Goal: Information Seeking & Learning: Learn about a topic

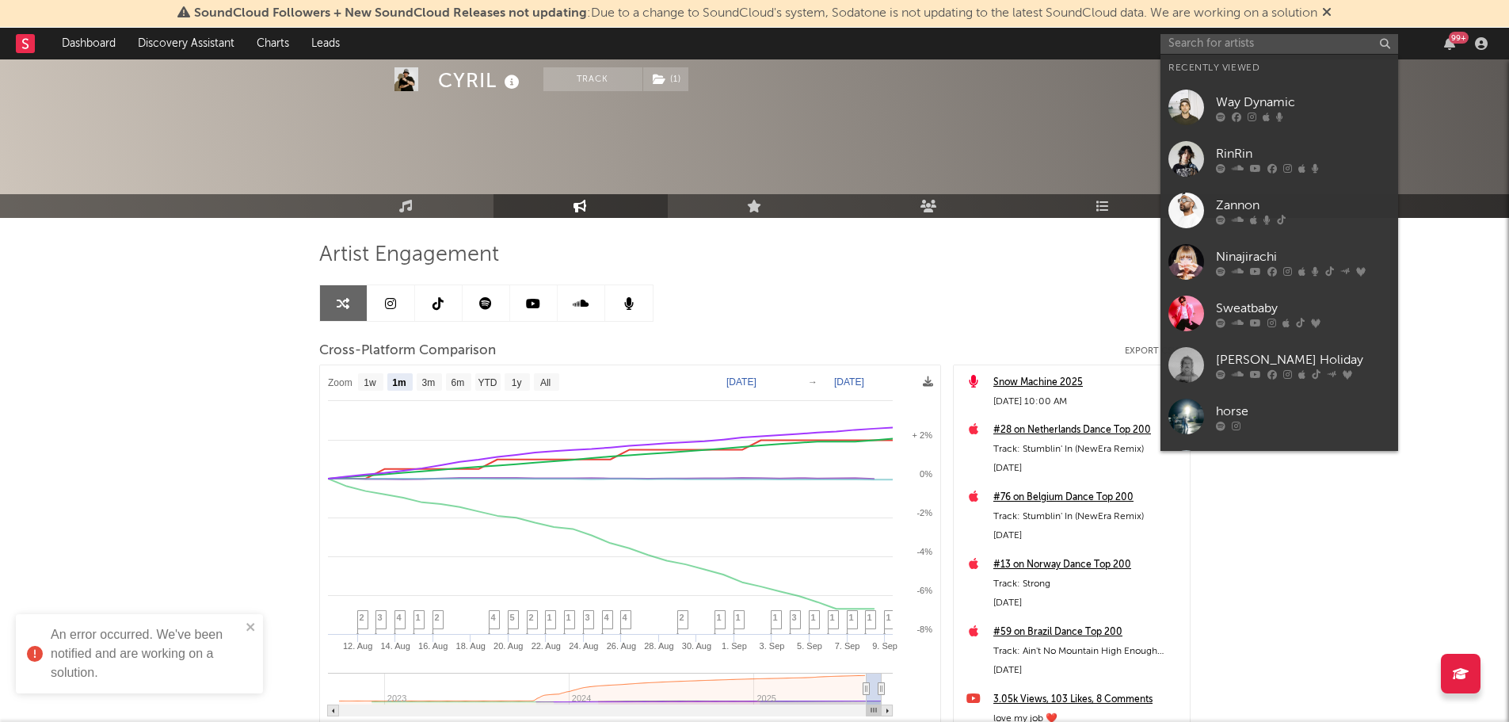
select select "1m"
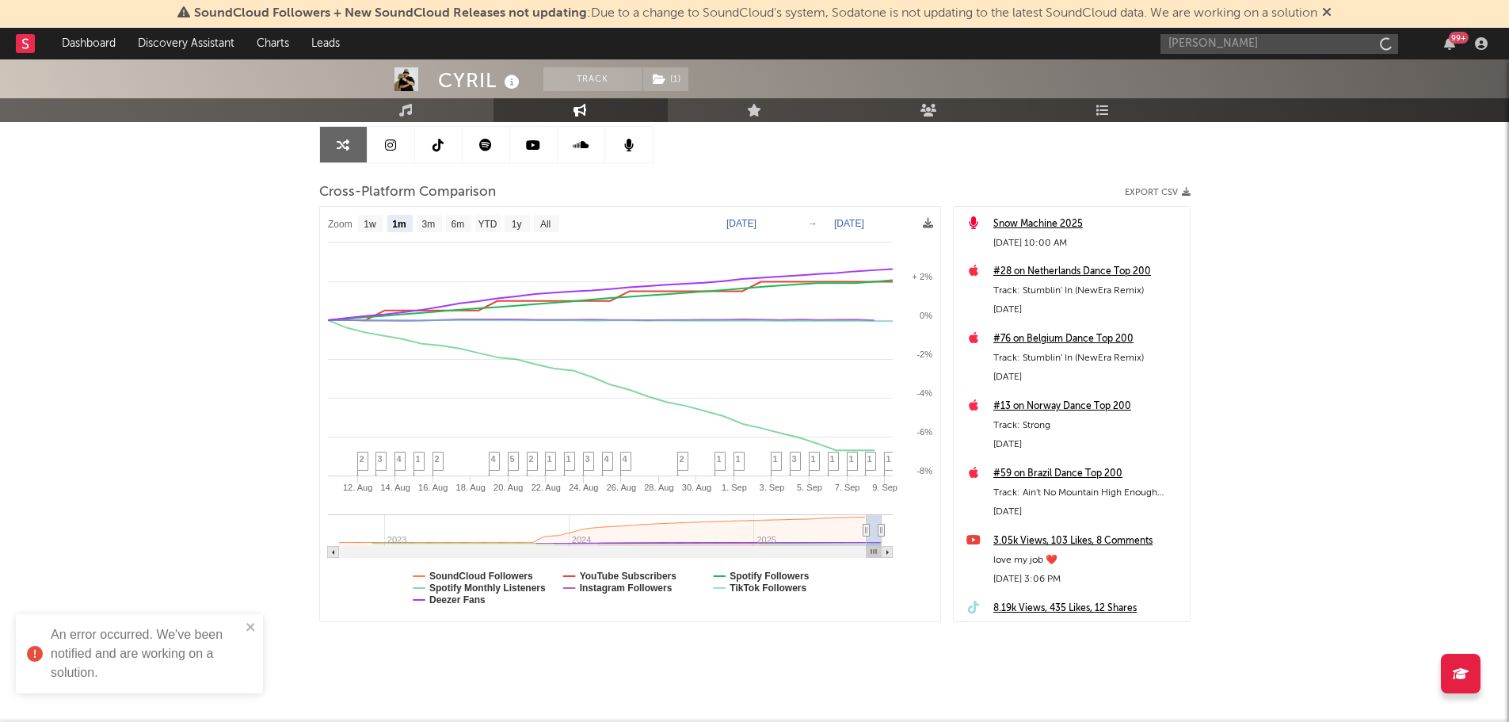
type input "[PERSON_NAME]"
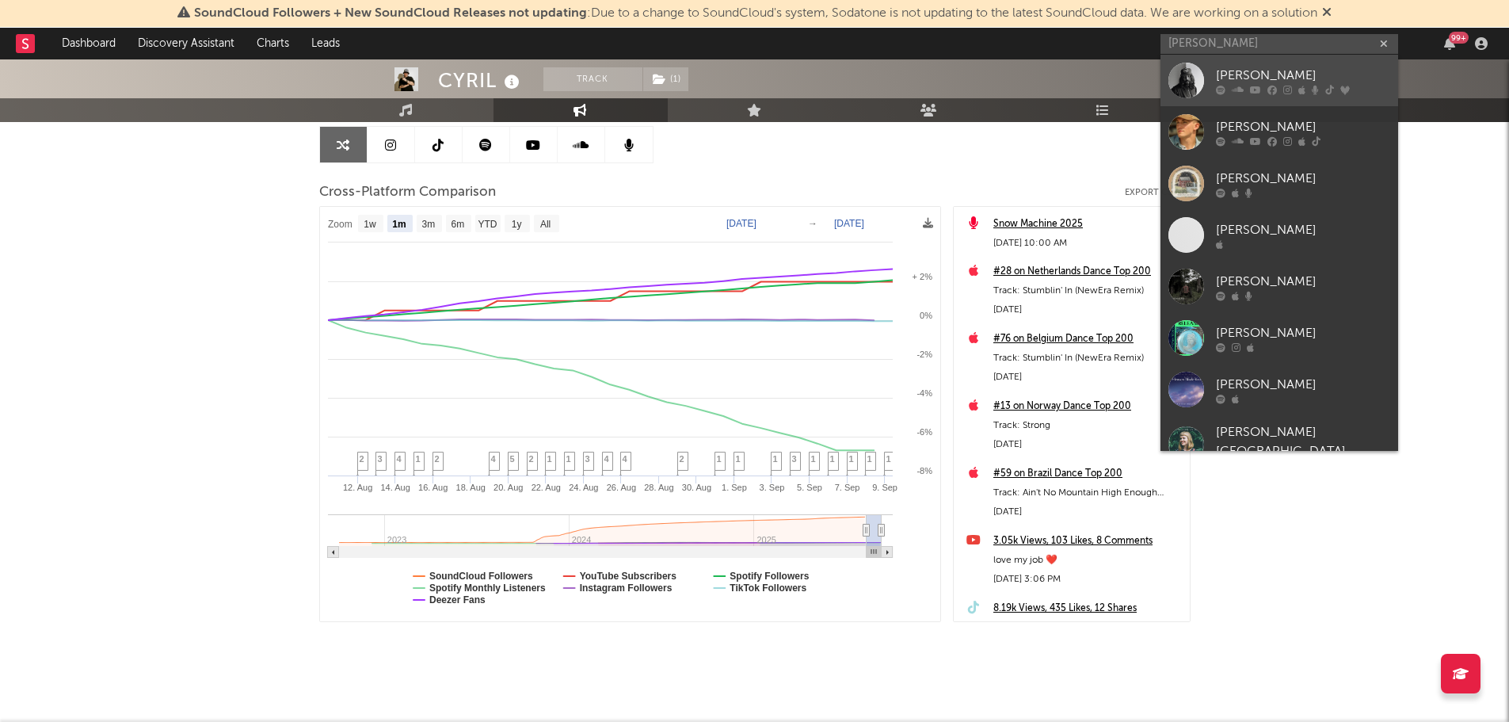
click at [1247, 74] on div "[PERSON_NAME]" at bounding box center [1303, 75] width 174 height 19
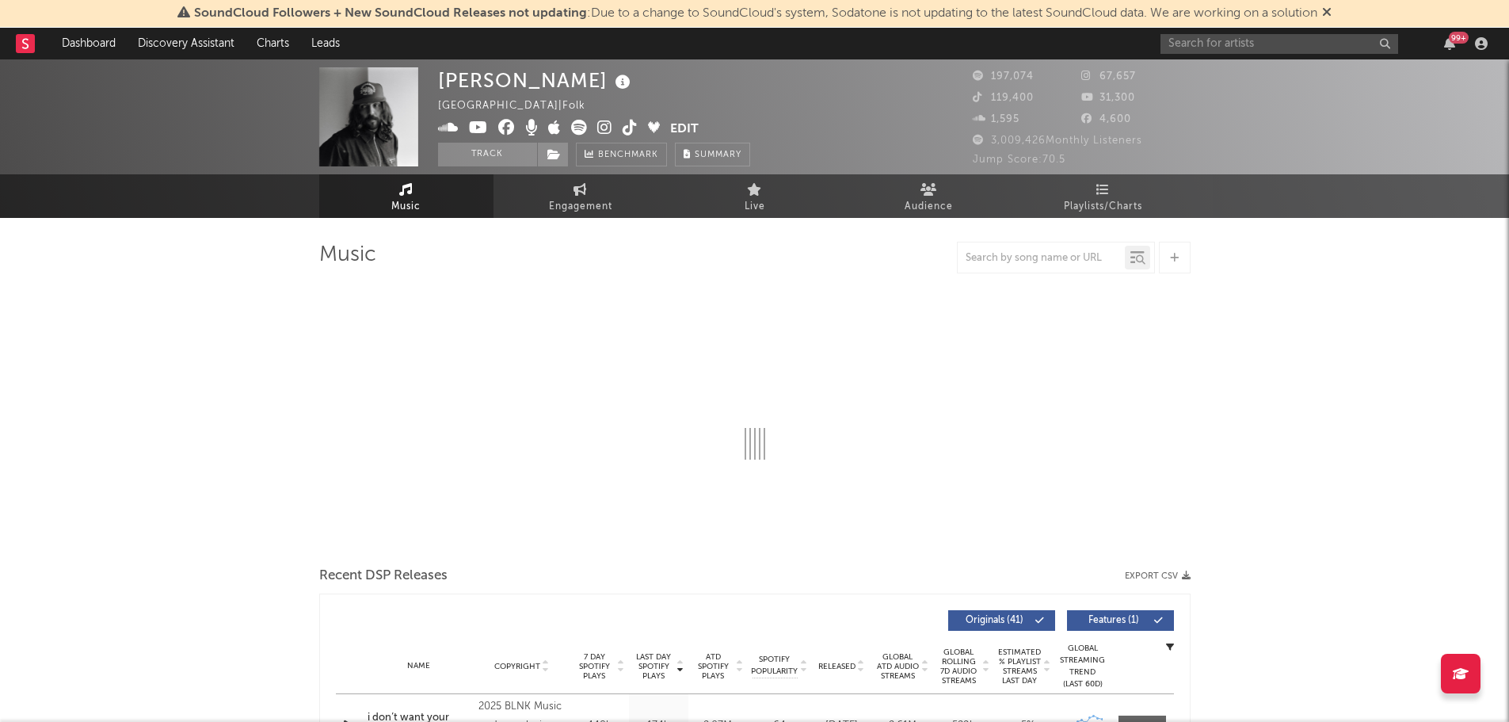
select select "6m"
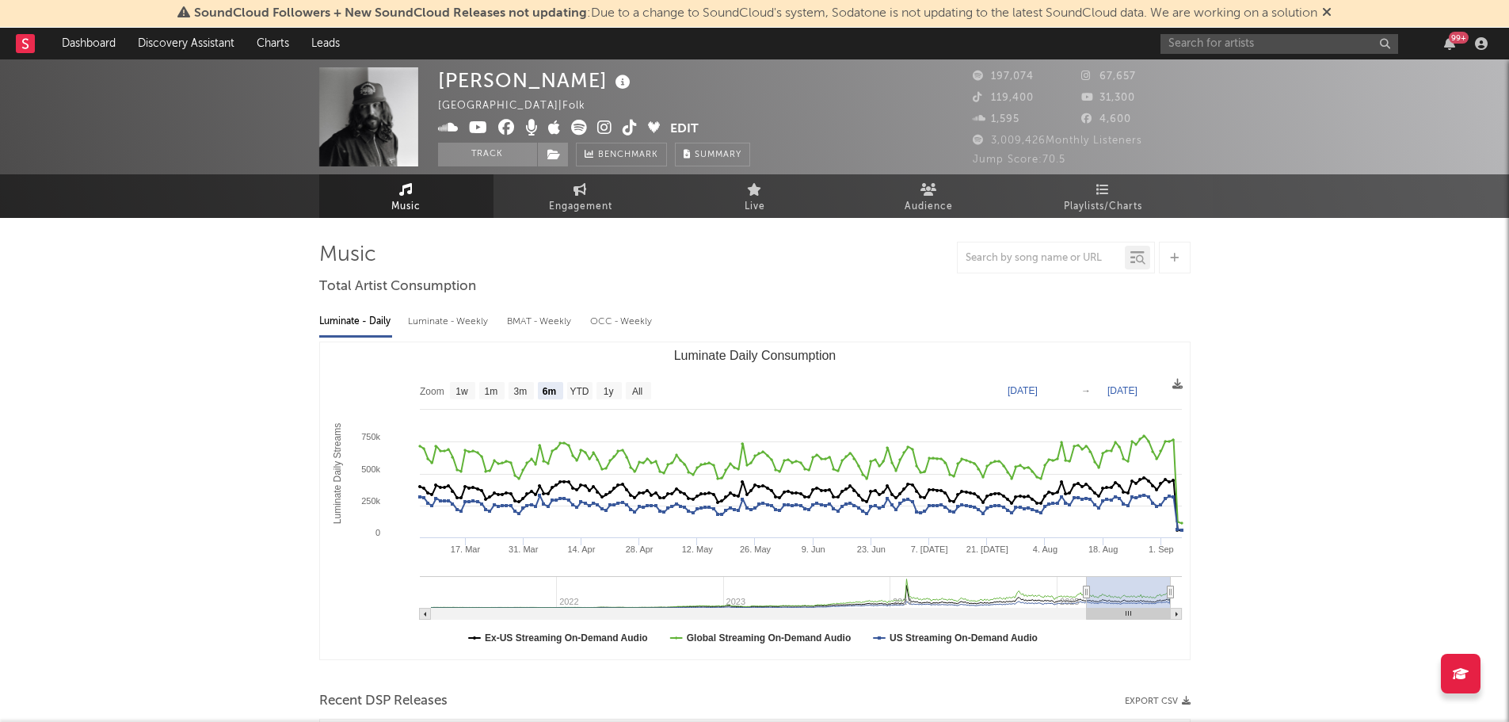
click at [612, 77] on icon at bounding box center [623, 82] width 23 height 22
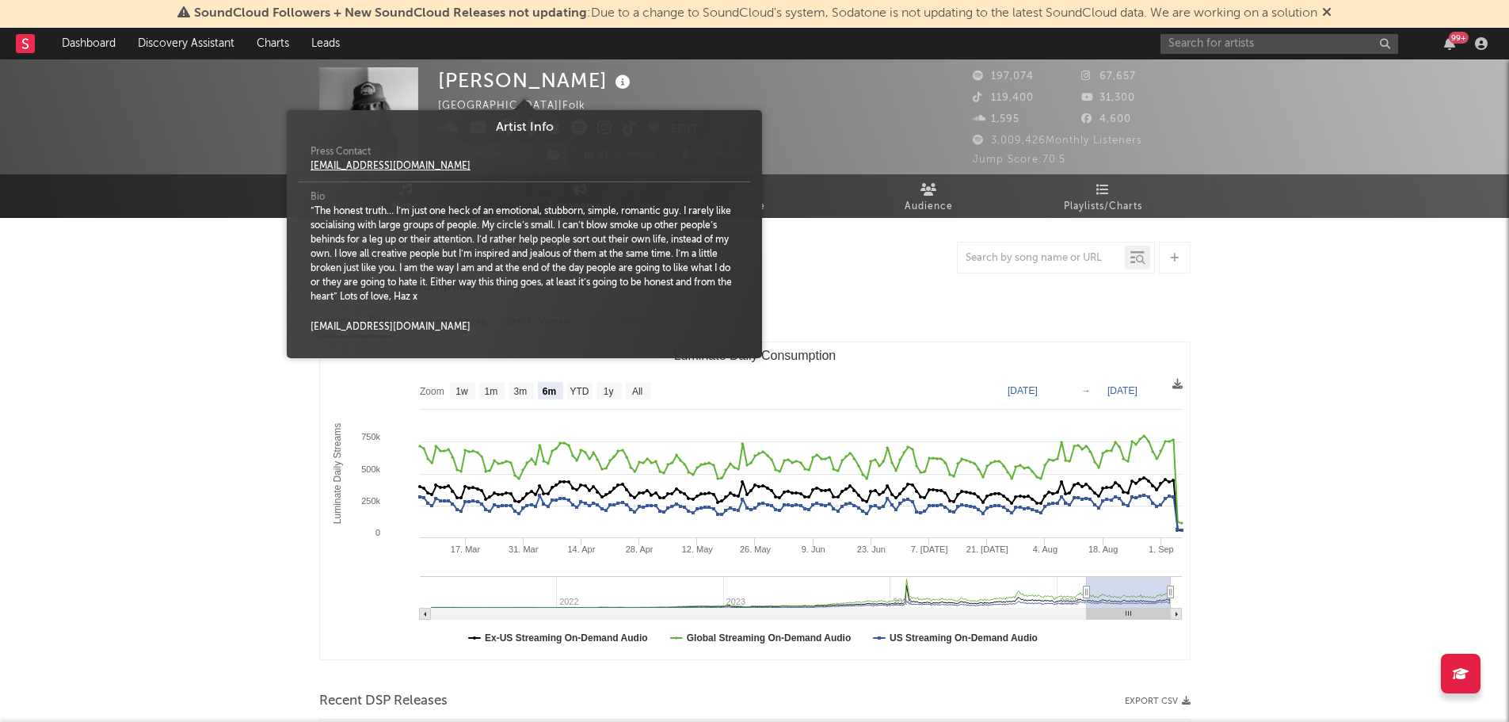
select select "6m"
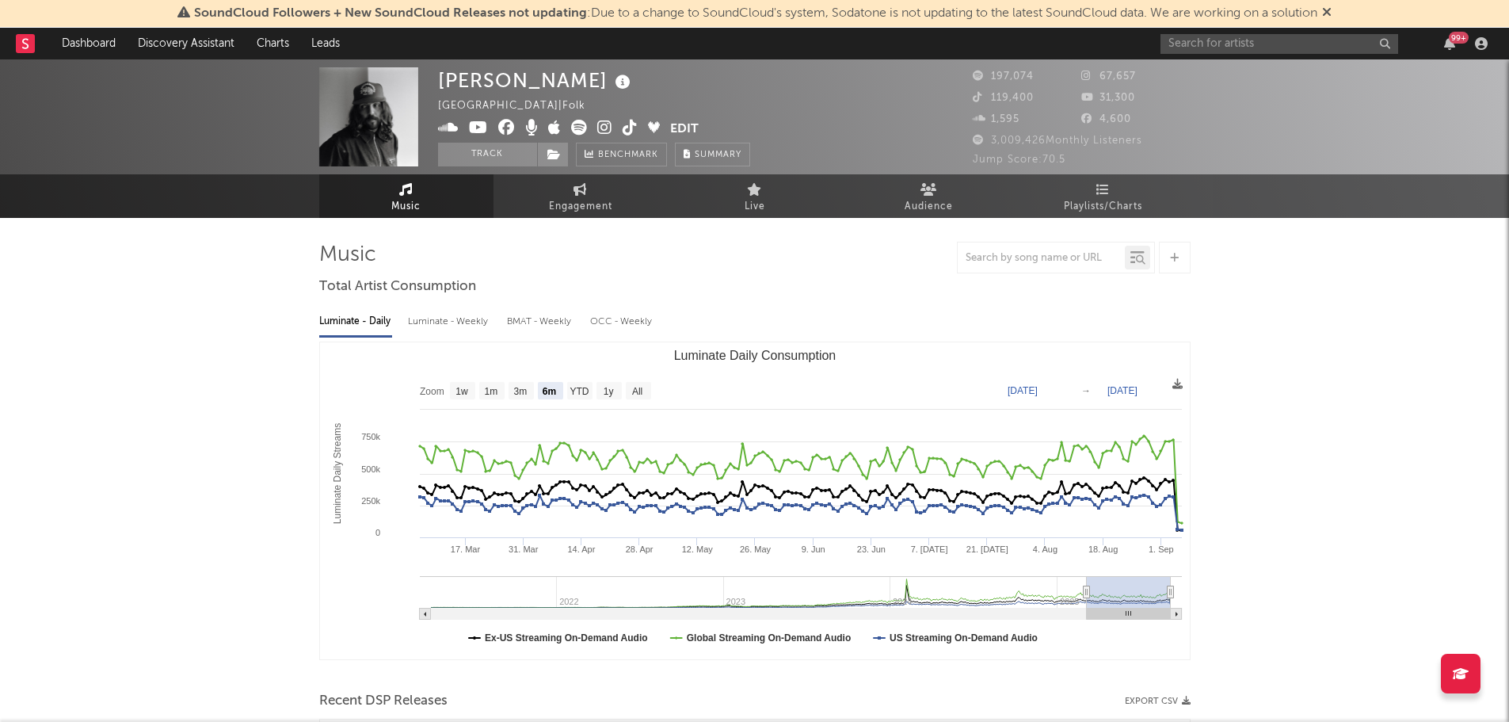
click at [612, 77] on icon at bounding box center [623, 82] width 23 height 22
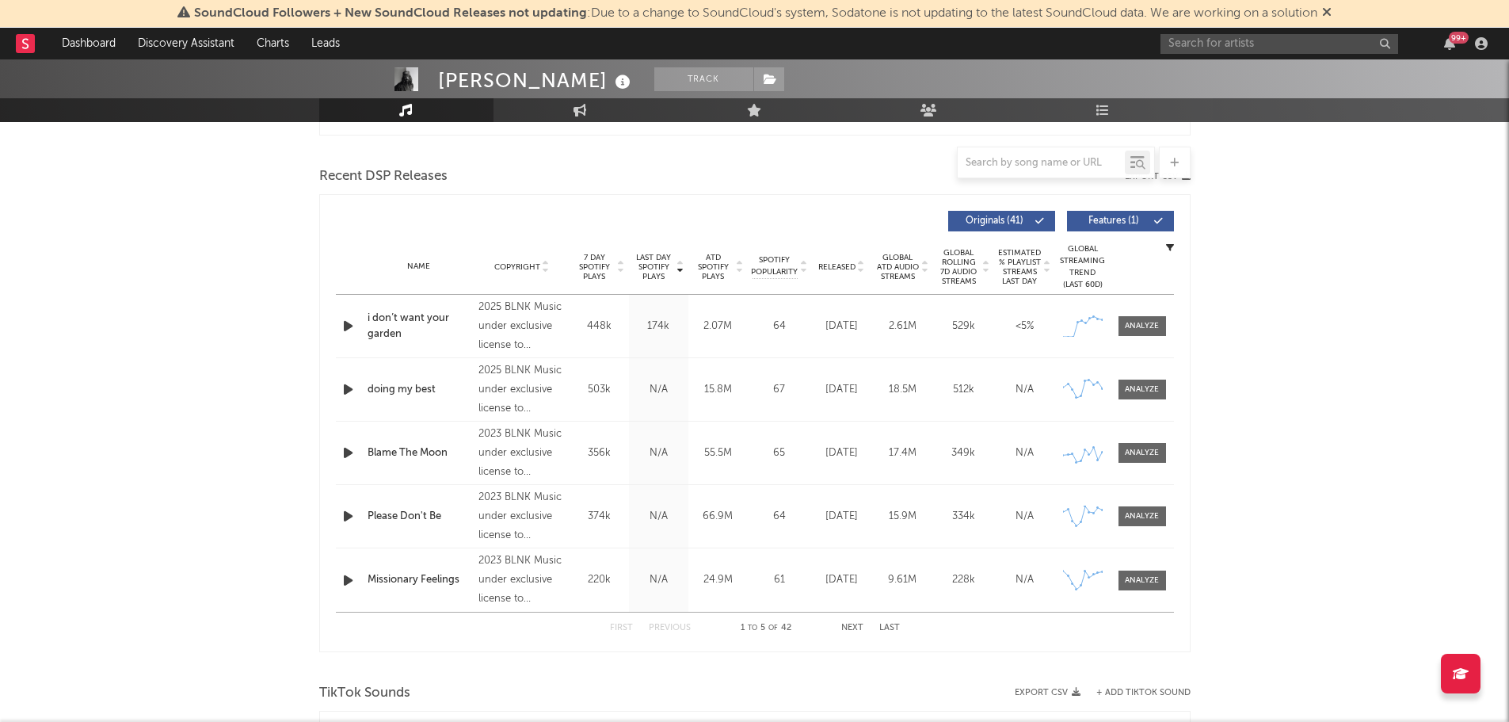
scroll to position [555, 0]
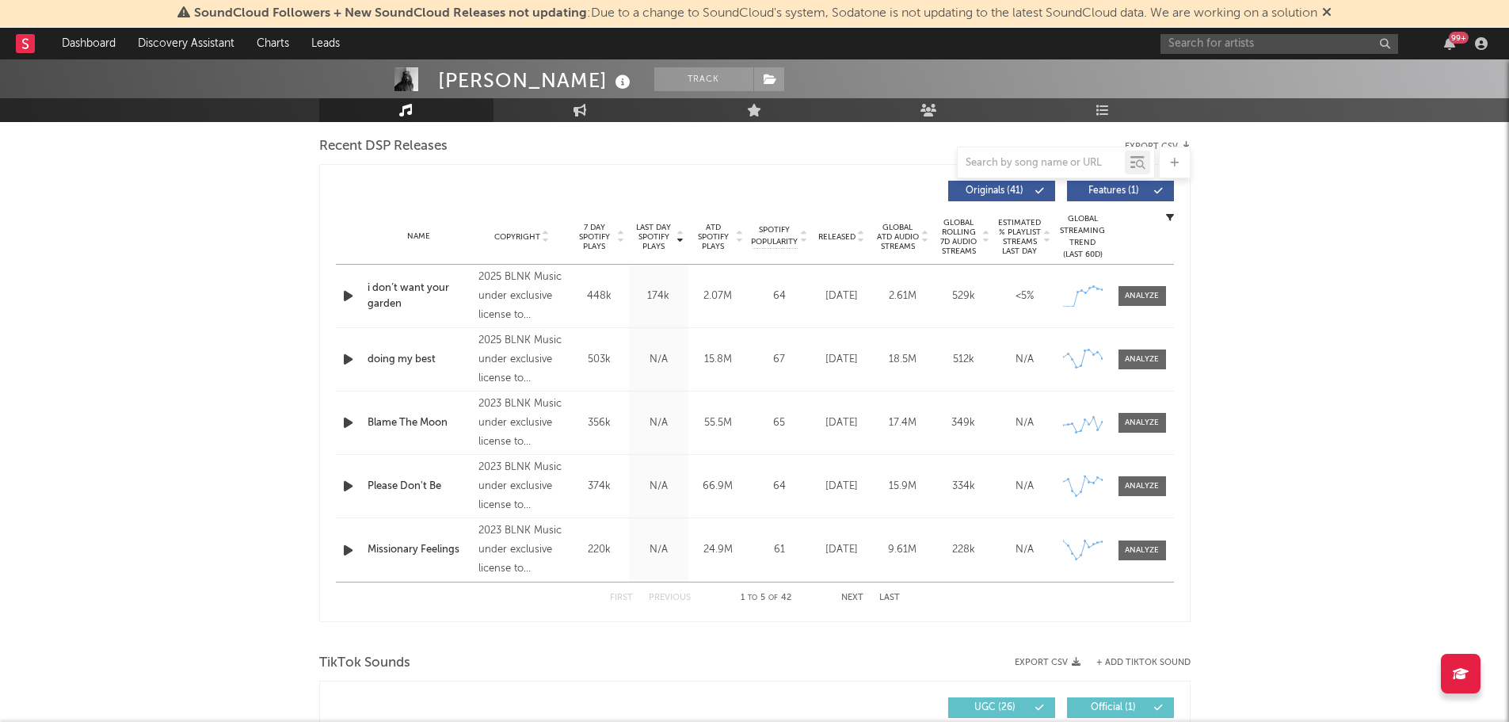
click at [230, 486] on div "[PERSON_NAME] Track [GEOGRAPHIC_DATA] | Folk Edit Track Benchmark Summary 197,0…" at bounding box center [754, 701] width 1509 height 2393
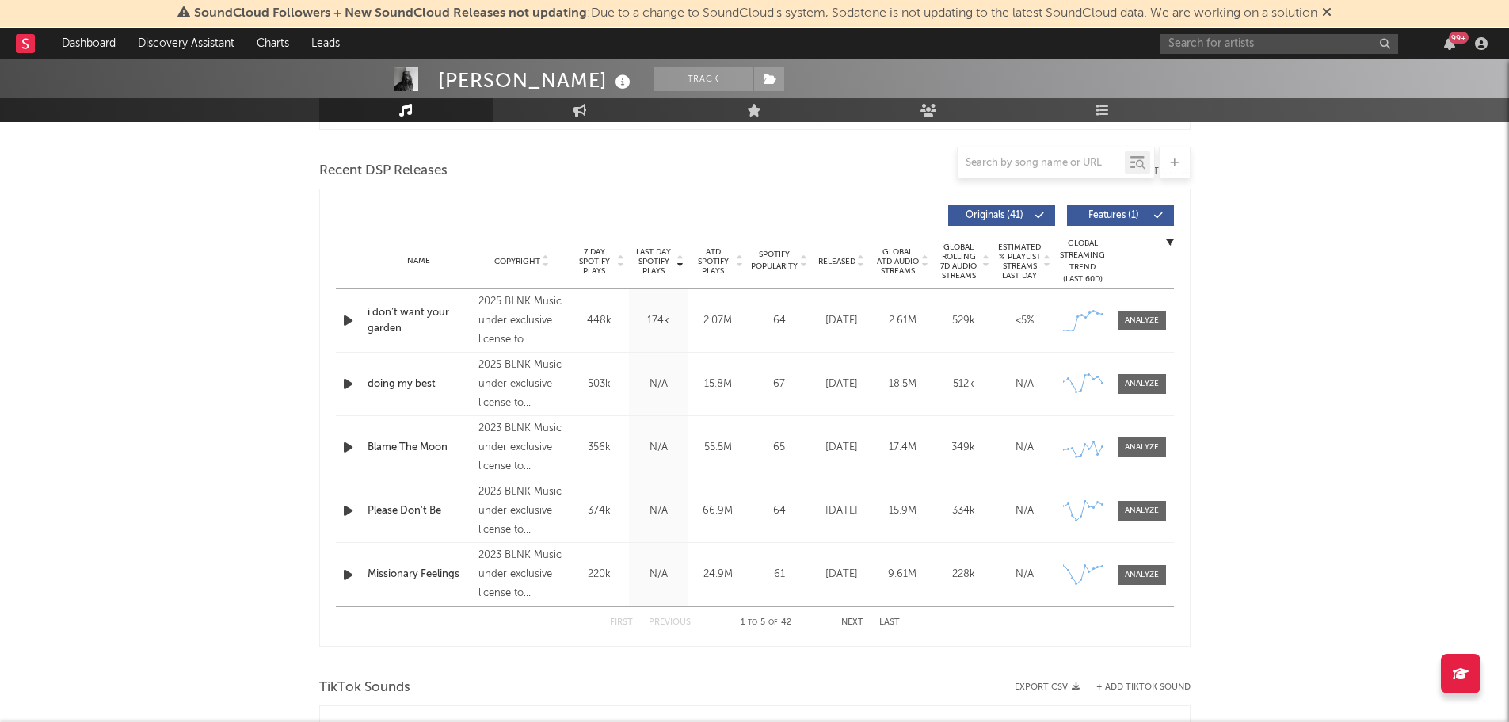
scroll to position [383, 0]
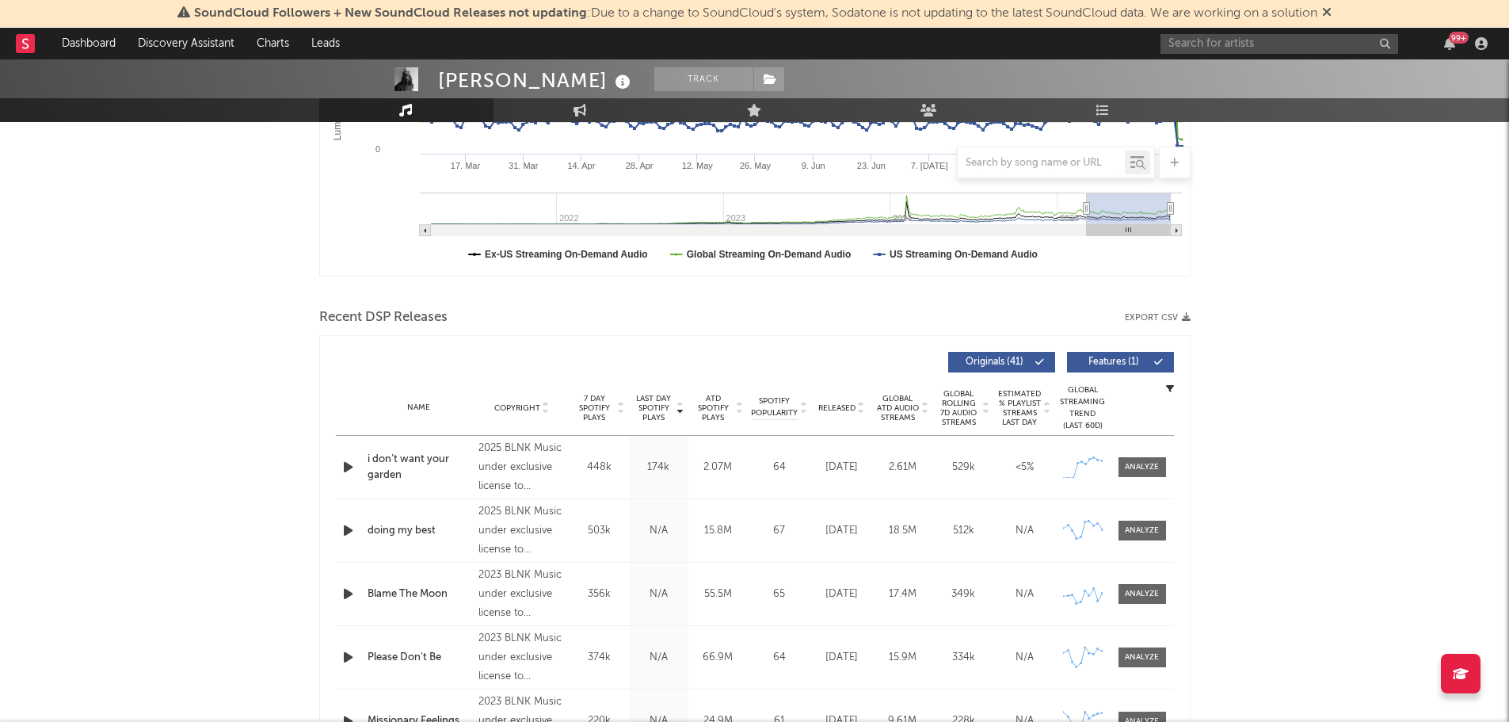
click at [349, 468] on icon "button" at bounding box center [348, 467] width 17 height 20
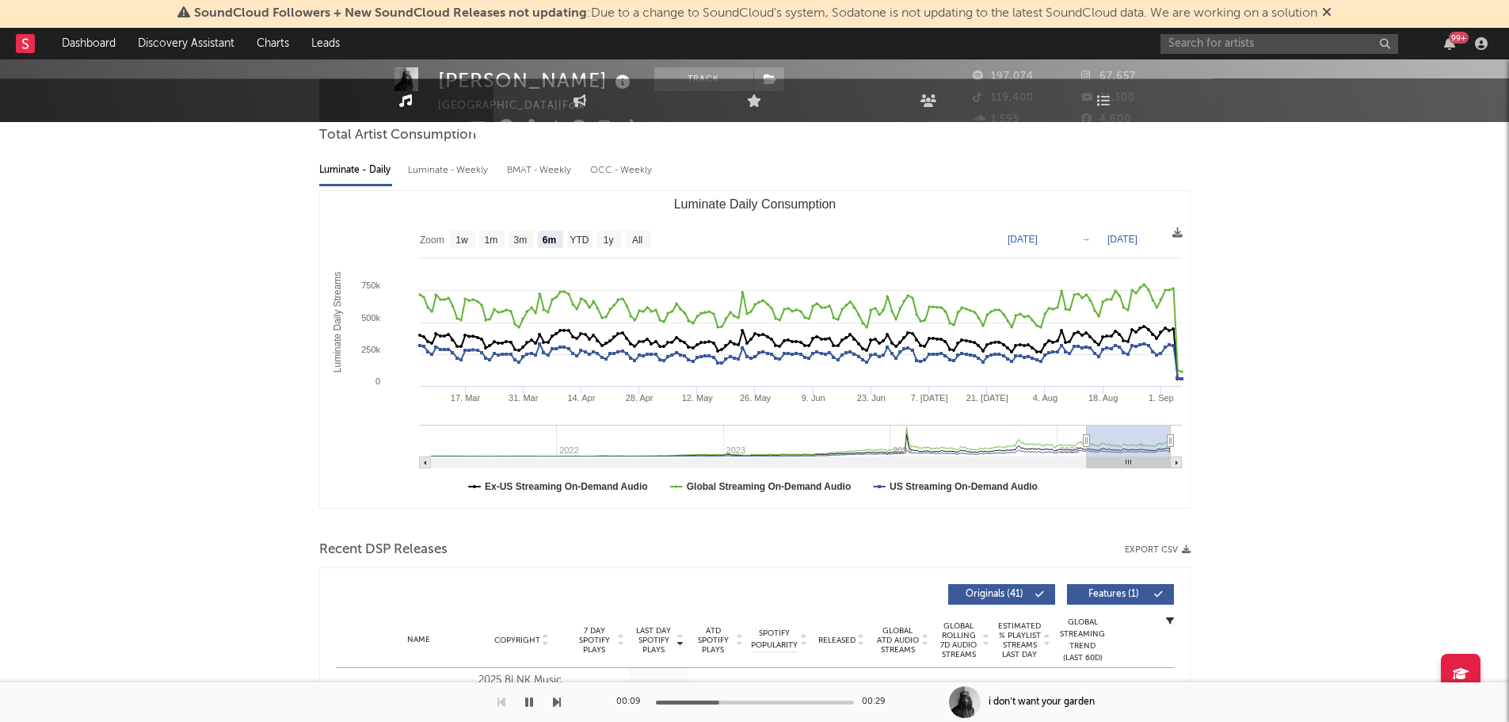
scroll to position [0, 0]
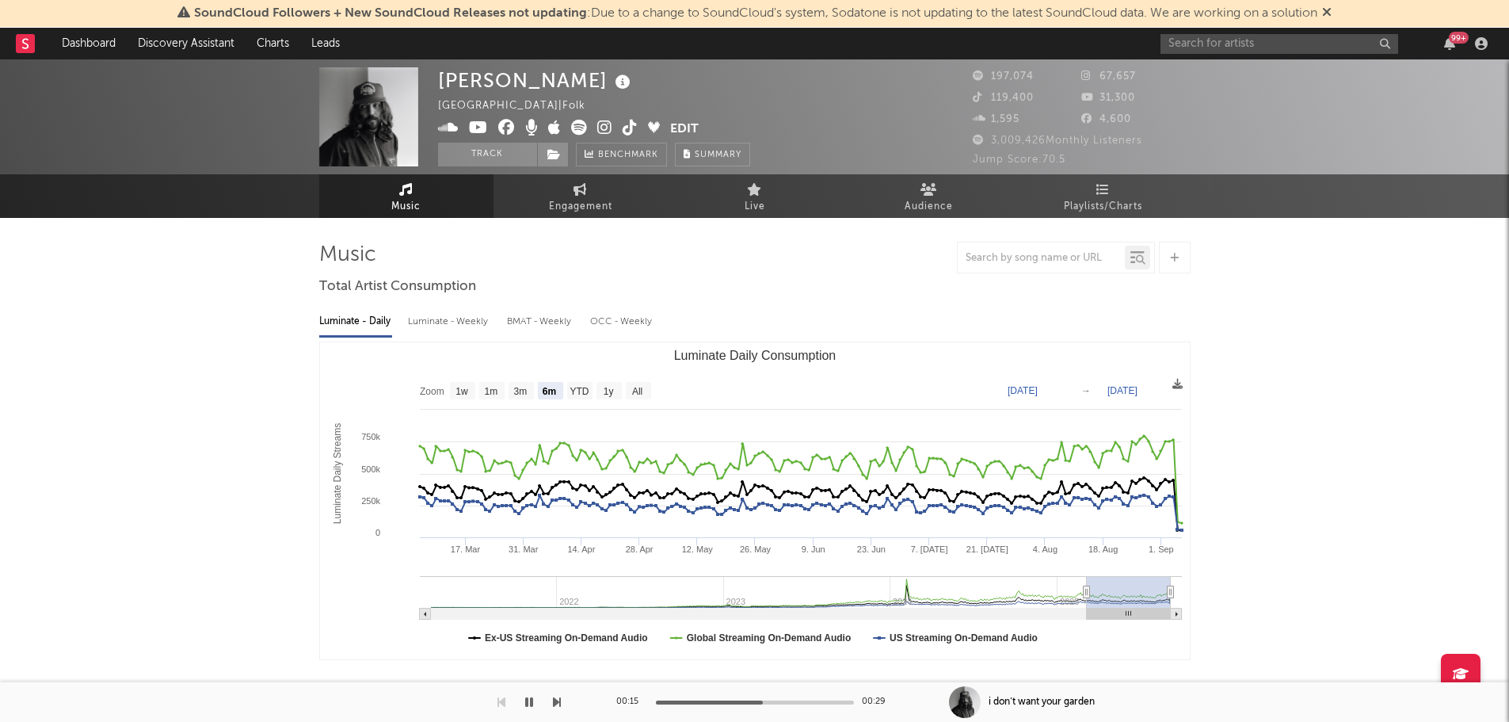
click at [612, 80] on icon at bounding box center [623, 82] width 23 height 22
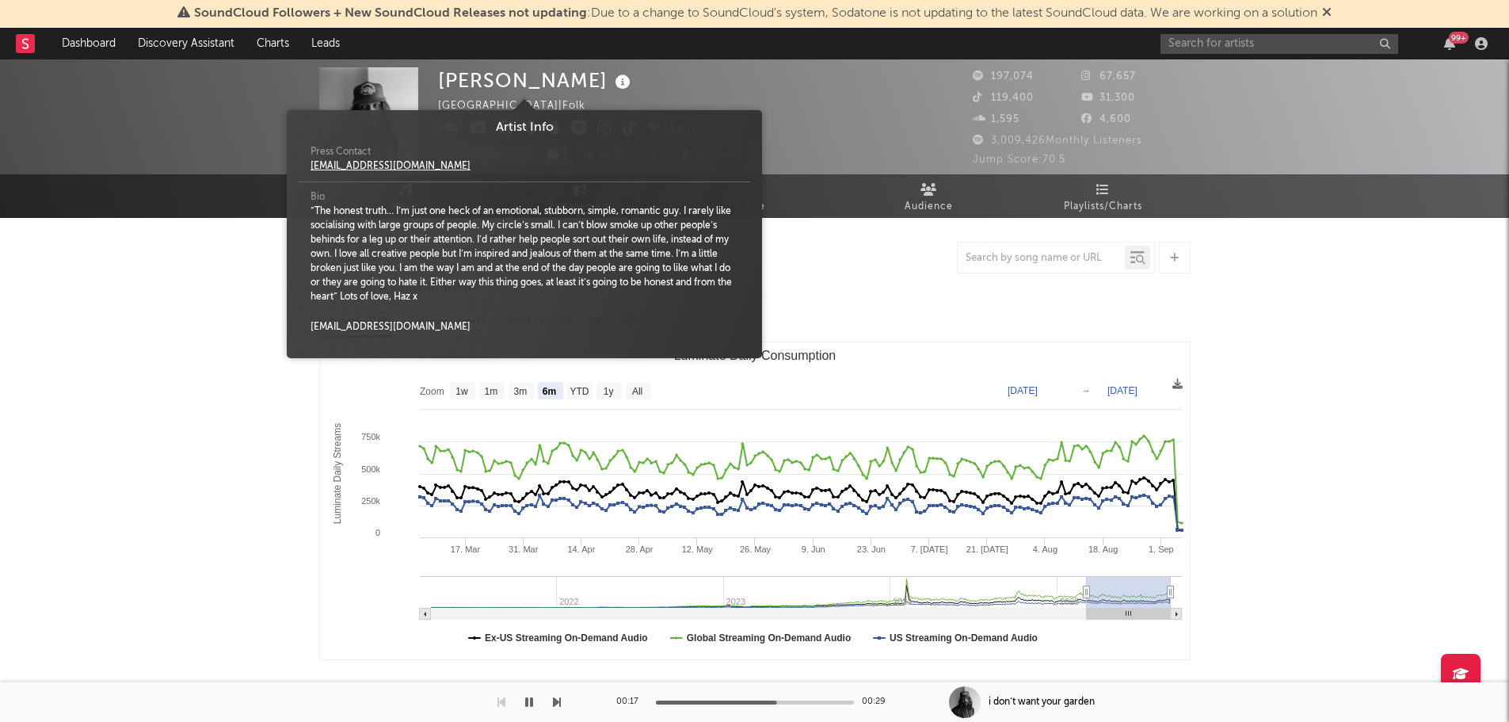
click at [612, 80] on icon at bounding box center [623, 82] width 23 height 22
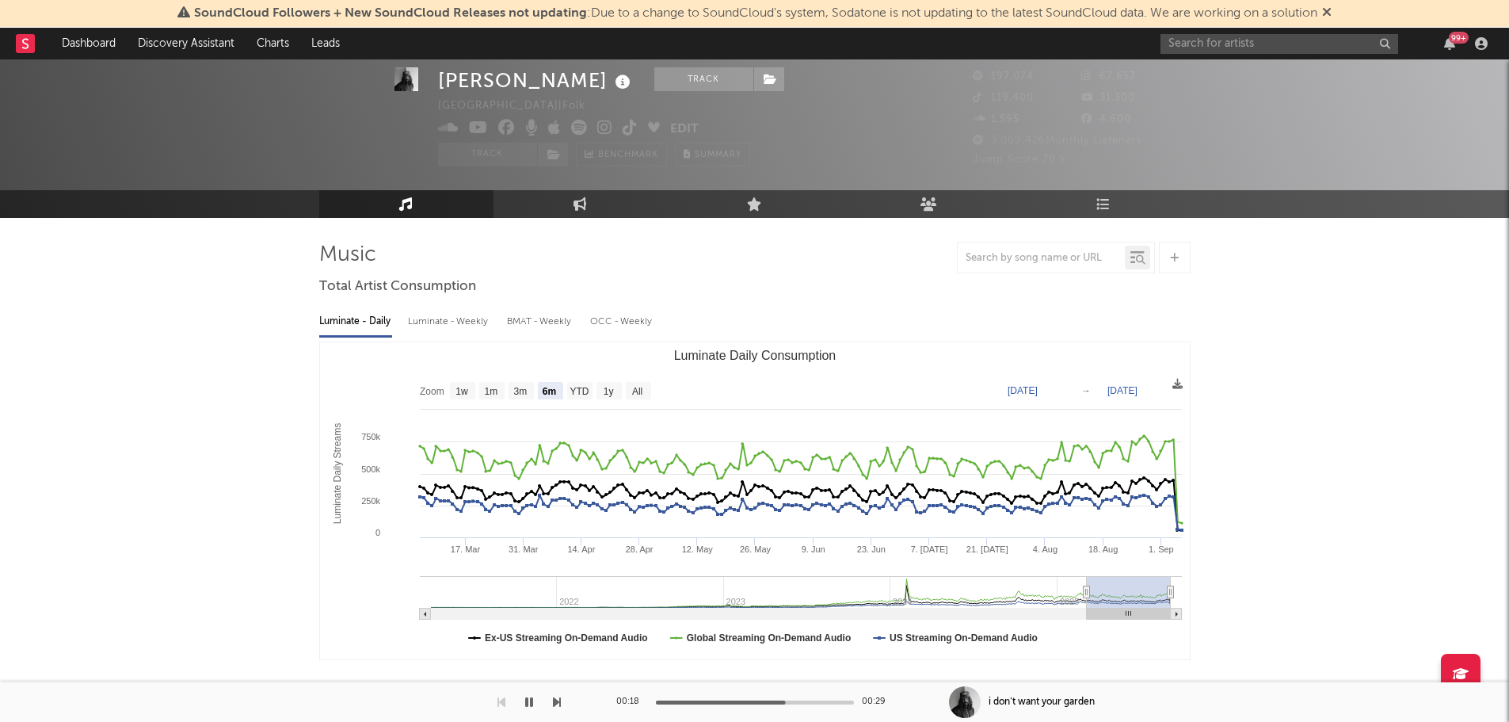
scroll to position [396, 0]
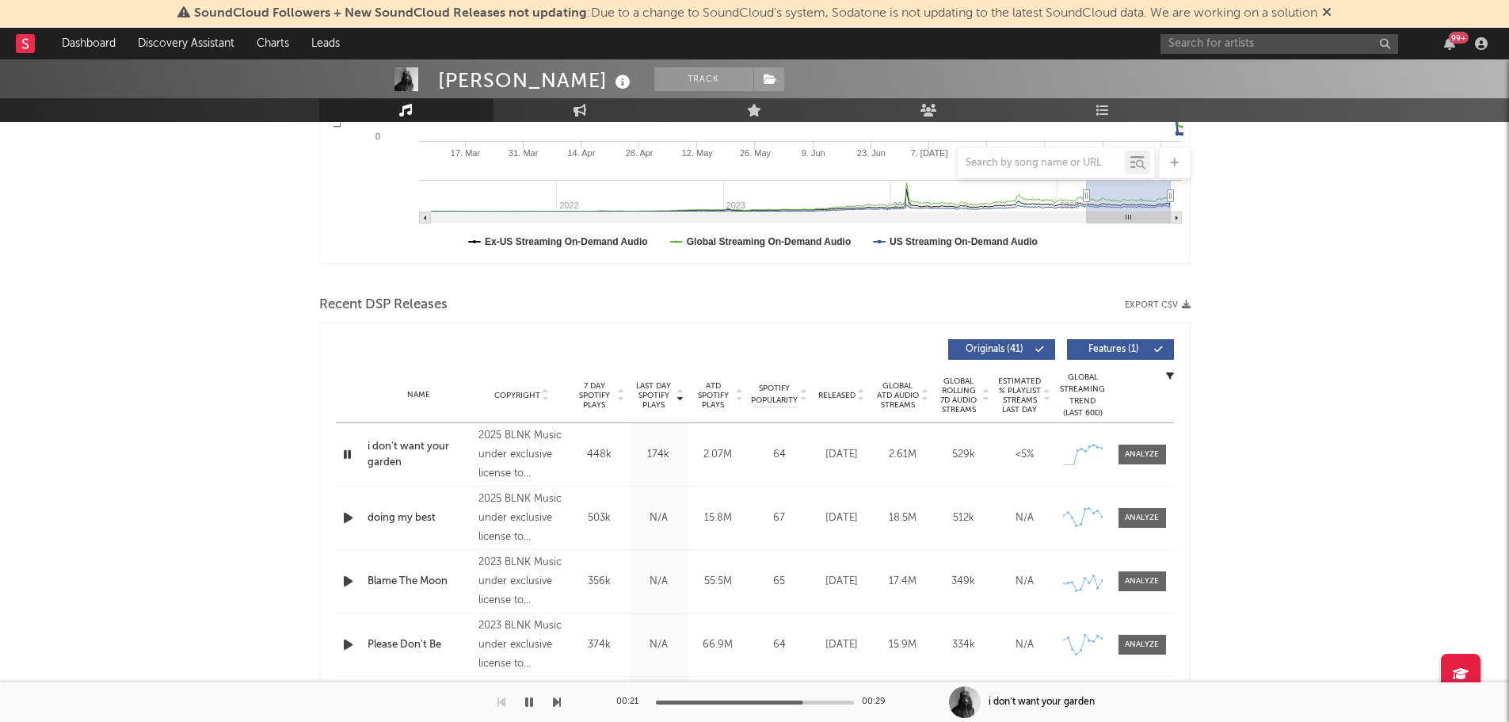
click at [529, 700] on icon "button" at bounding box center [529, 702] width 8 height 13
